Goal: Task Accomplishment & Management: Complete application form

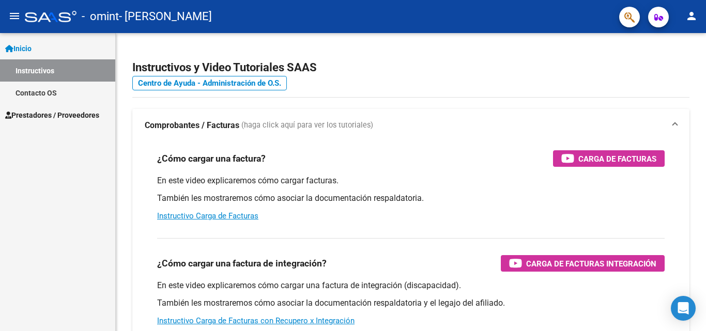
click at [37, 113] on span "Prestadores / Proveedores" at bounding box center [52, 115] width 94 height 11
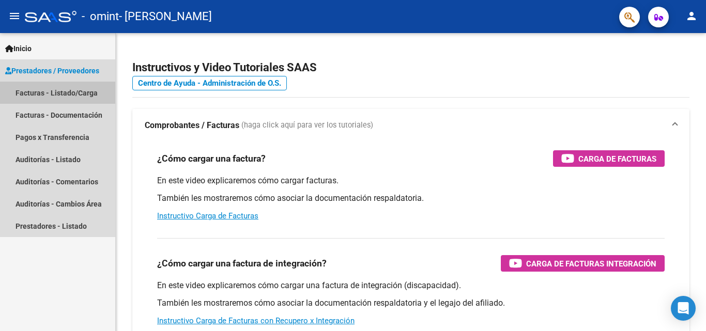
click at [49, 93] on link "Facturas - Listado/Carga" at bounding box center [57, 93] width 115 height 22
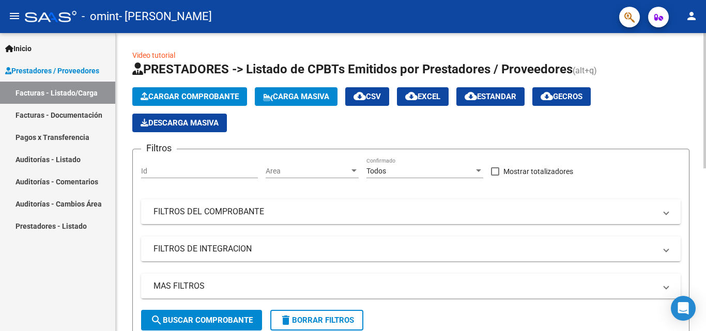
scroll to position [358, 0]
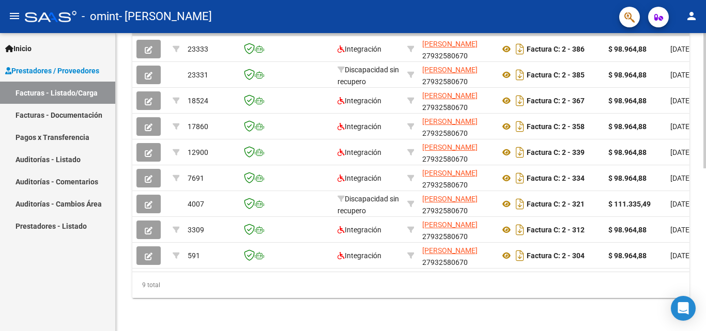
click at [706, 331] on html "menu - omint - [PERSON_NAME] person Inicio Instructivos Contacto OS Prestadores…" at bounding box center [353, 165] width 706 height 331
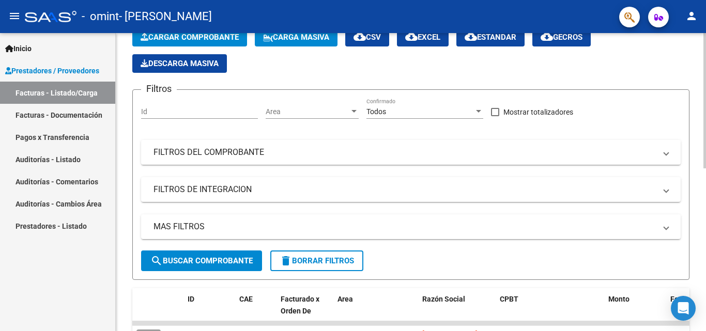
click at [705, 194] on div at bounding box center [705, 182] width 3 height 298
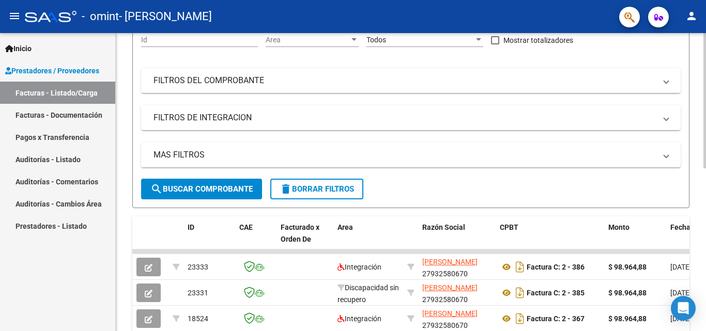
scroll to position [132, 0]
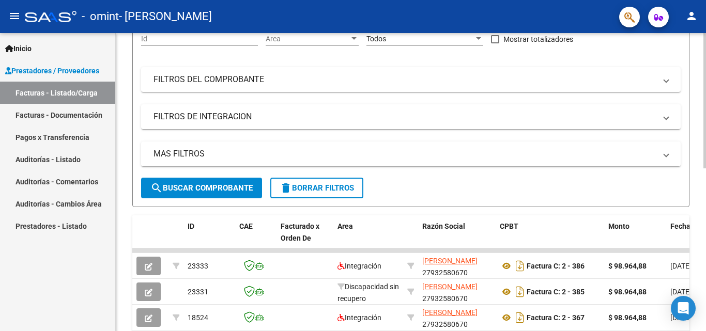
click at [705, 227] on div at bounding box center [705, 162] width 3 height 135
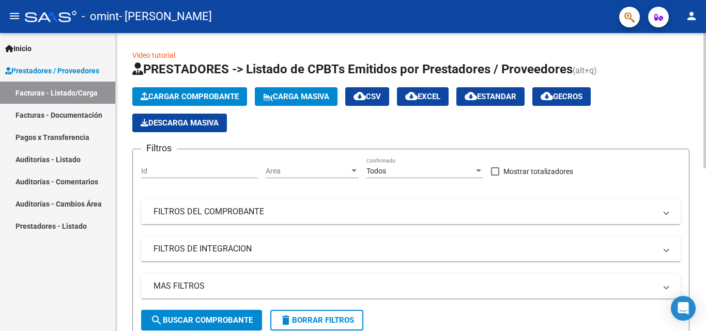
click at [704, 66] on div at bounding box center [705, 100] width 3 height 135
click at [215, 101] on span "Cargar Comprobante" at bounding box center [190, 96] width 98 height 9
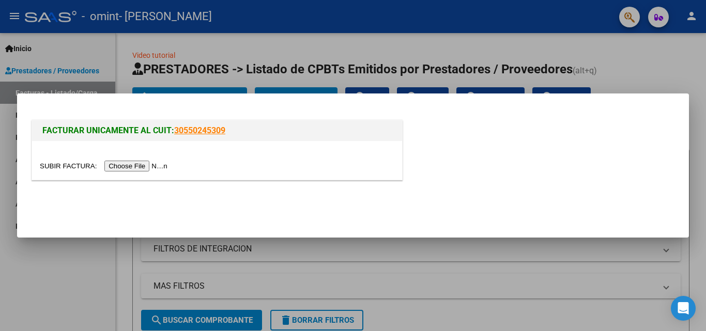
click at [152, 165] on input "file" at bounding box center [105, 166] width 131 height 11
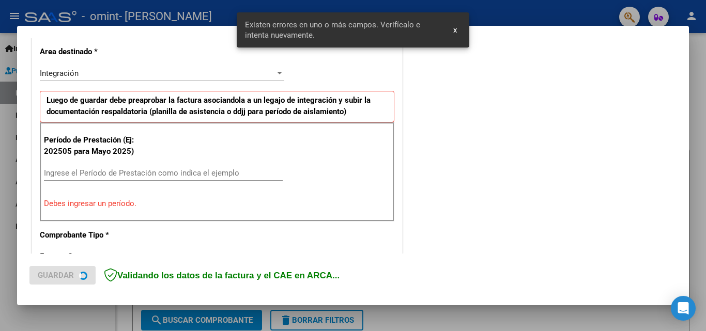
scroll to position [253, 0]
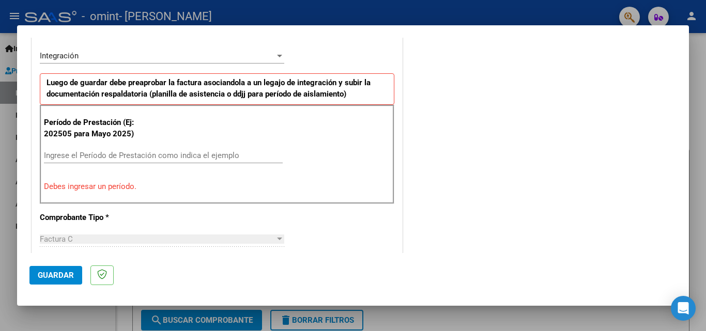
click at [118, 156] on input "Ingrese el Período de Prestación como indica el ejemplo" at bounding box center [163, 155] width 239 height 9
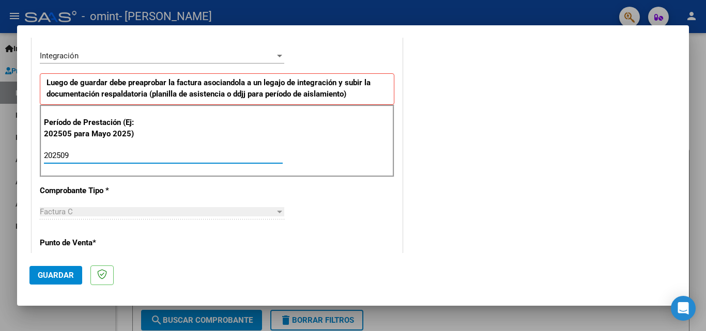
type input "202509"
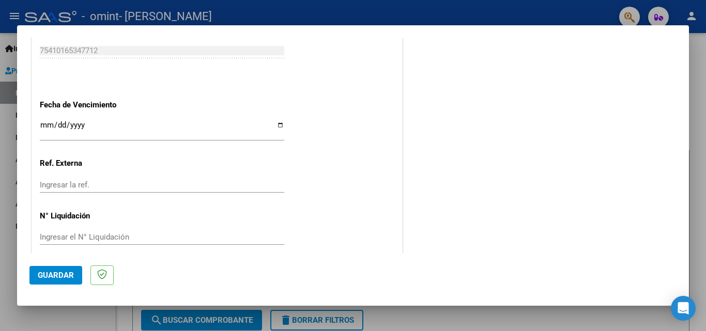
scroll to position [687, 0]
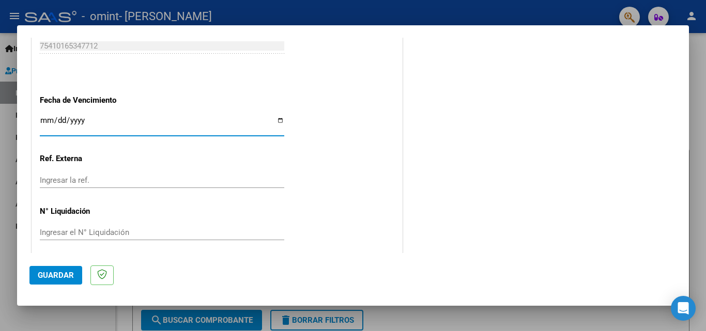
click at [277, 120] on input "Ingresar la fecha" at bounding box center [162, 124] width 245 height 17
type input "[DATE]"
click at [68, 271] on span "Guardar" at bounding box center [56, 275] width 36 height 9
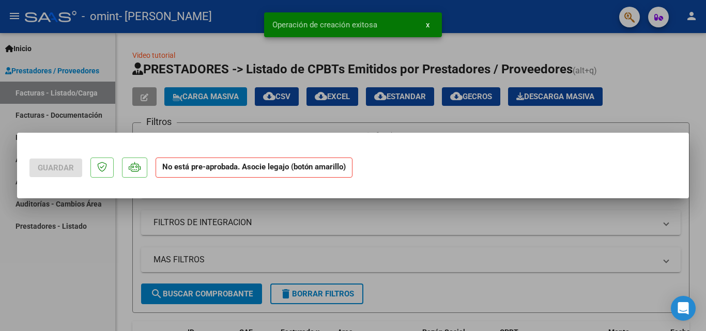
scroll to position [0, 0]
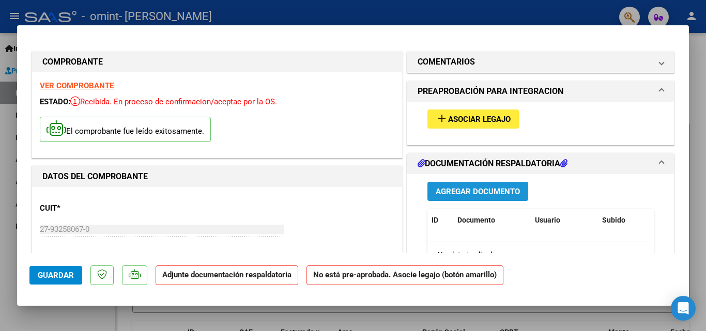
click at [480, 190] on span "Agregar Documento" at bounding box center [478, 191] width 84 height 9
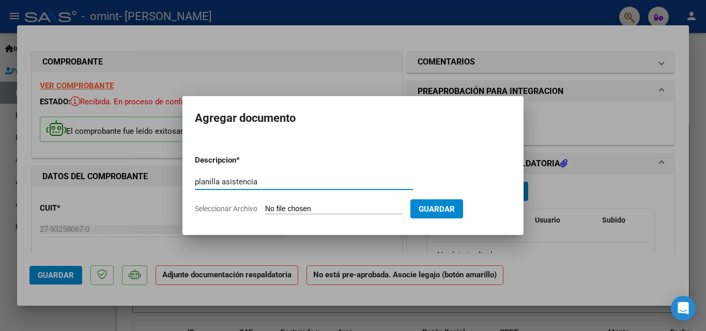
type input "planilla asistencia"
click at [299, 209] on input "Seleccionar Archivo" at bounding box center [333, 210] width 137 height 10
type input "C:\fakepath\planilla asistencia.pdf"
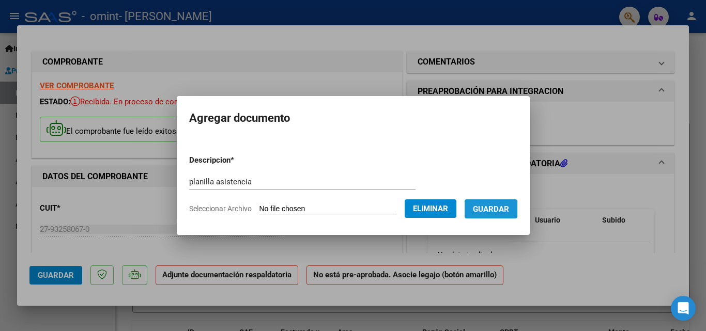
click at [502, 210] on span "Guardar" at bounding box center [491, 209] width 36 height 9
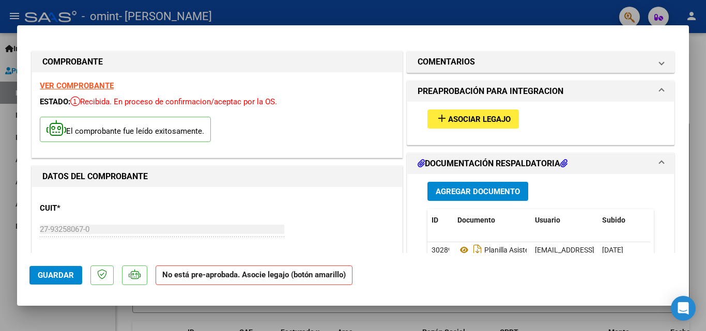
click at [650, 86] on span "PREAPROBACIÓN PARA INTEGRACION" at bounding box center [539, 91] width 242 height 12
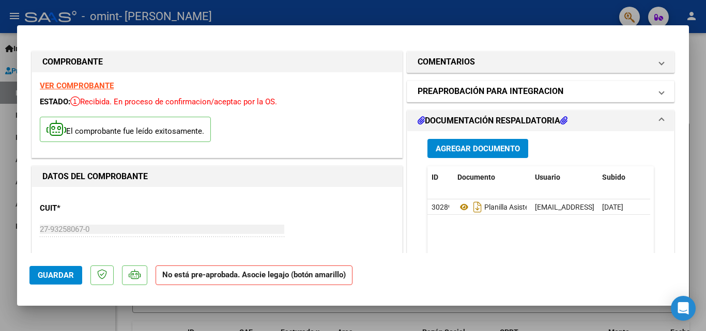
click at [650, 86] on span "PREAPROBACIÓN PARA INTEGRACION" at bounding box center [539, 91] width 242 height 12
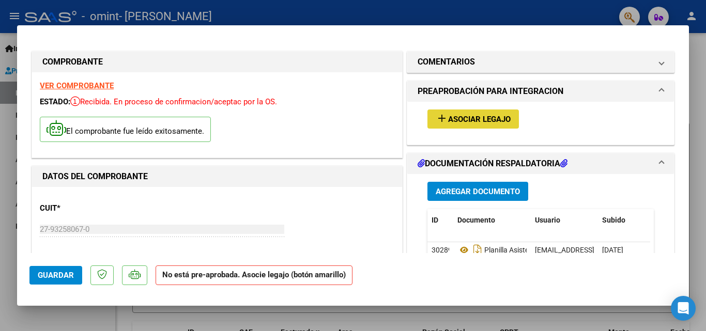
click at [496, 119] on span "Asociar Legajo" at bounding box center [479, 119] width 63 height 9
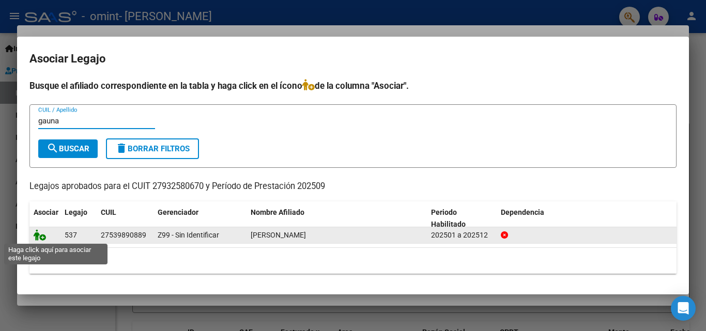
type input "gauna"
click at [37, 233] on icon at bounding box center [40, 235] width 12 height 11
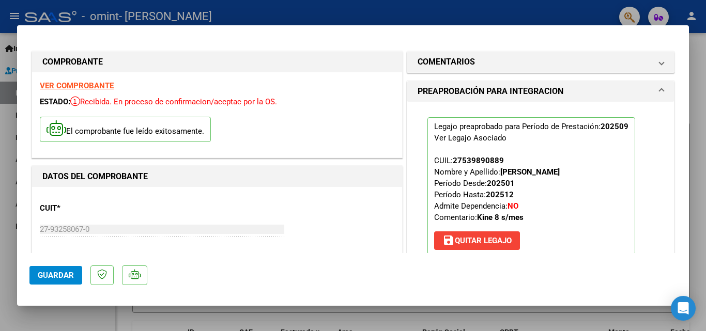
click at [38, 276] on span "Guardar" at bounding box center [56, 275] width 36 height 9
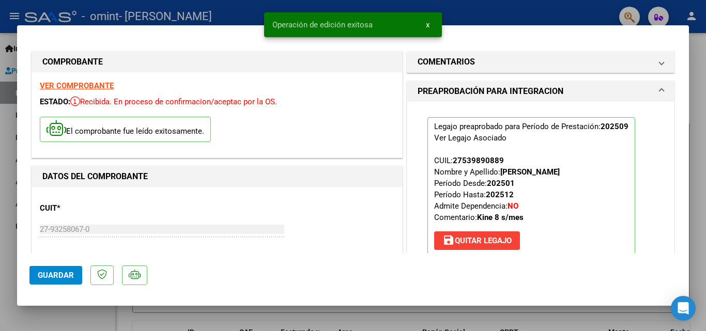
click at [706, 111] on div at bounding box center [353, 165] width 706 height 331
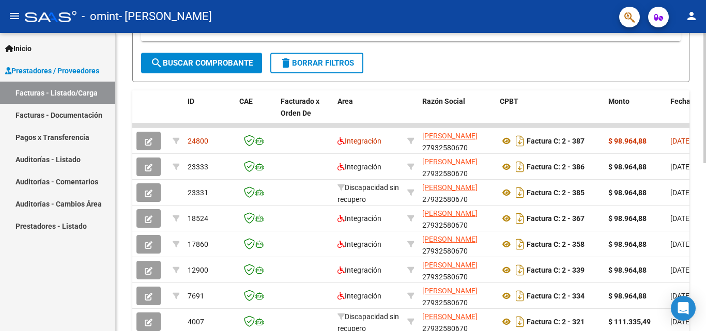
scroll to position [254, 0]
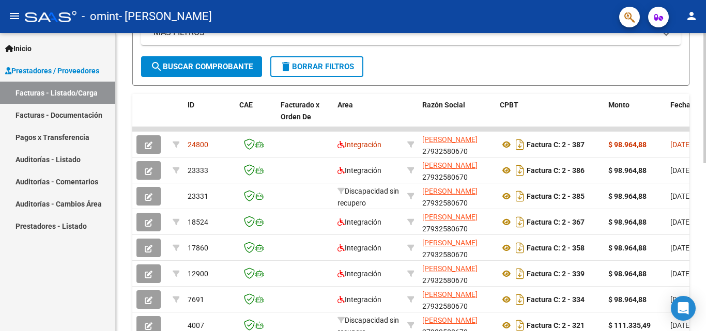
click at [705, 231] on div at bounding box center [705, 212] width 3 height 130
